Goal: Navigation & Orientation: Find specific page/section

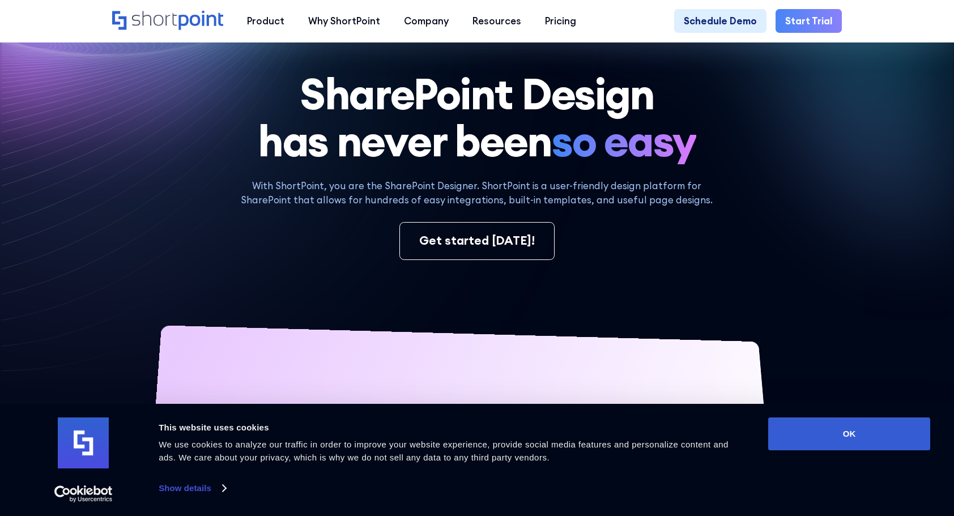
scroll to position [113, 0]
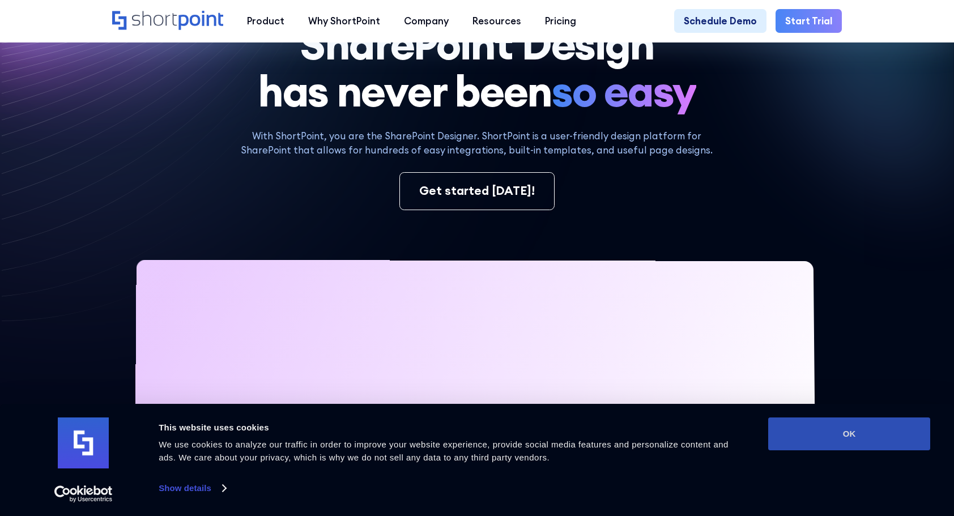
click at [810, 447] on button "OK" at bounding box center [849, 434] width 162 height 33
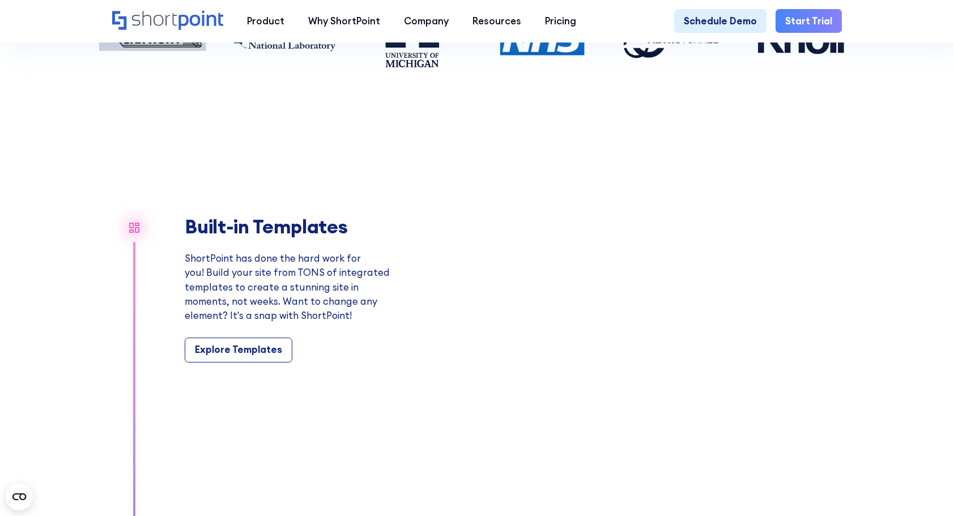
scroll to position [1020, 0]
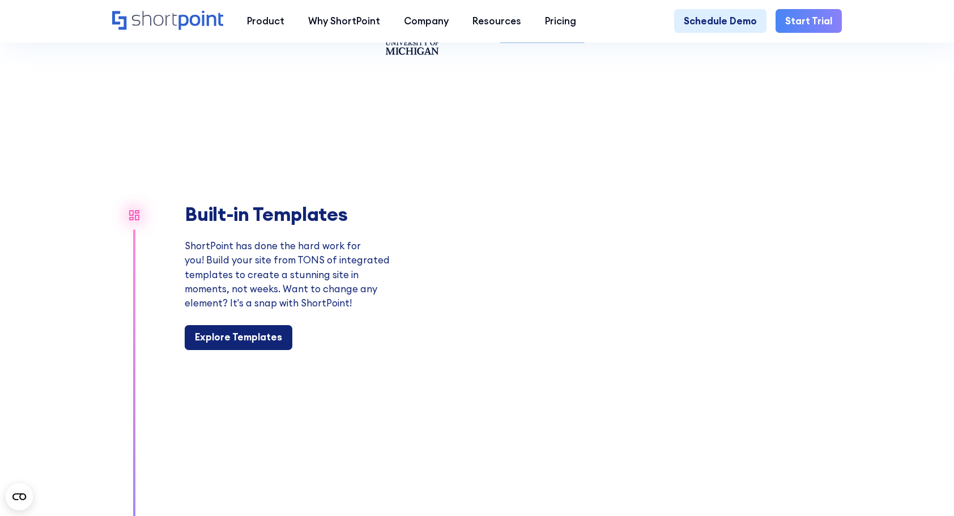
click at [242, 345] on div "Explore Templates" at bounding box center [238, 337] width 87 height 14
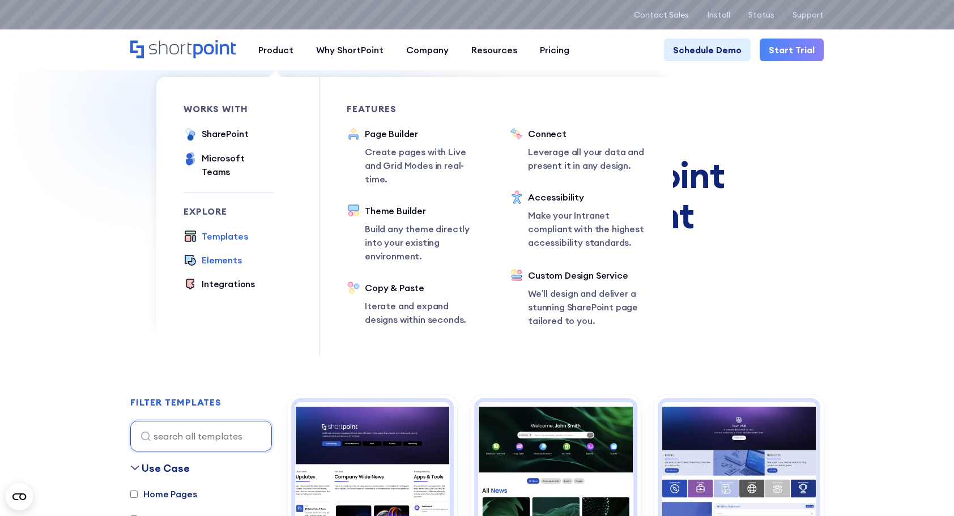
click at [214, 253] on div "Elements" at bounding box center [222, 260] width 40 height 14
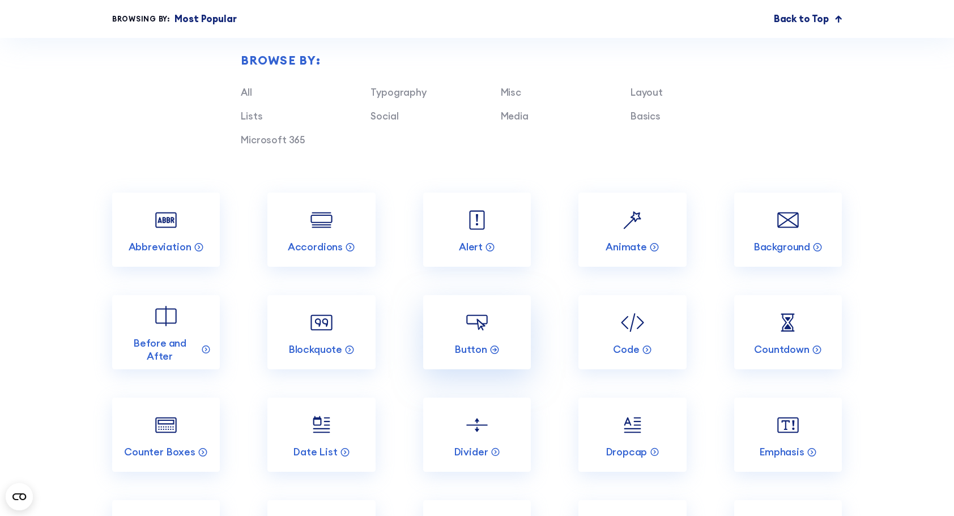
scroll to position [1190, 0]
